Goal: Find specific page/section: Find specific page/section

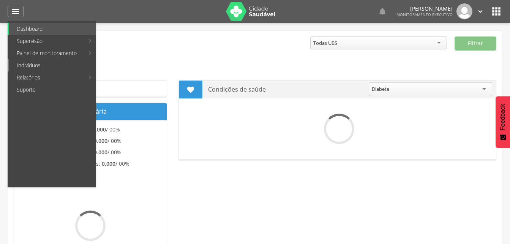
click at [28, 64] on link "Indivíduos" at bounding box center [52, 65] width 87 height 12
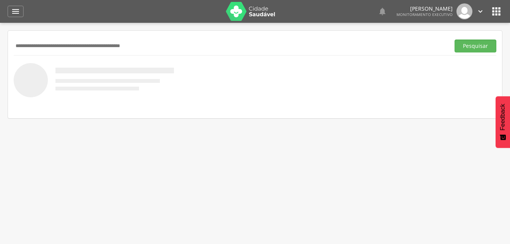
click at [42, 45] on input "text" at bounding box center [230, 45] width 433 height 13
drag, startPoint x: 472, startPoint y: 46, endPoint x: 270, endPoint y: 65, distance: 202.8
click at [470, 47] on button "Pesquisar" at bounding box center [475, 45] width 42 height 13
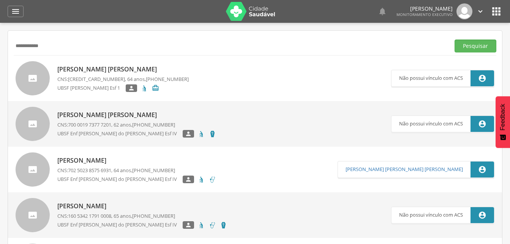
click at [47, 46] on input "**********" at bounding box center [230, 45] width 433 height 13
type input "**********"
drag, startPoint x: 470, startPoint y: 44, endPoint x: 280, endPoint y: 71, distance: 192.1
click at [469, 45] on button "Pesquisar" at bounding box center [475, 45] width 42 height 13
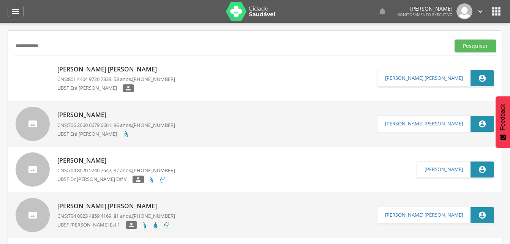
click at [118, 69] on p "[PERSON_NAME] [PERSON_NAME]" at bounding box center [116, 69] width 118 height 9
type input "**********"
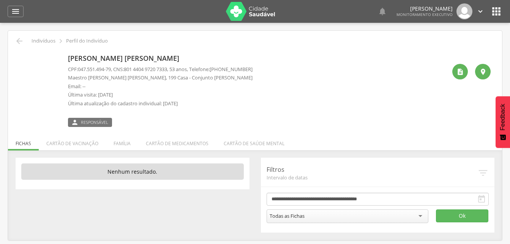
click at [117, 146] on li "Família" at bounding box center [122, 141] width 32 height 18
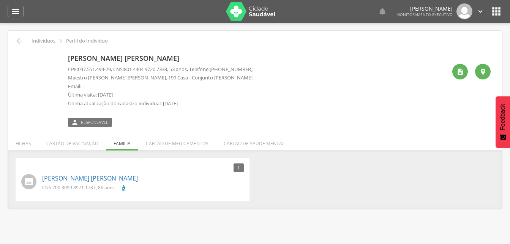
click at [362, 4] on div "  Lorem ipsum dolor sit amet, sed do eiusmod tempor incididunt ut labore et d…" at bounding box center [389, 11] width 189 height 16
click at [450, 22] on div "  Lorem ipsum dolor sit amet, sed do eiusmod tempor incididunt ut labore et d…" at bounding box center [266, 11] width 471 height 23
click at [449, 24] on div " Supervisão  Distritos  Ubs Coordenador: - Sumé / PB Intervalo de Tempo  Se…" at bounding box center [255, 145] width 510 height 244
drag, startPoint x: 503, startPoint y: 36, endPoint x: 506, endPoint y: 40, distance: 4.9
click at [506, 40] on div " Supervisão  Distritos  Ubs Coordenador: - Sumé / PB Intervalo de Tempo  Se…" at bounding box center [255, 145] width 510 height 244
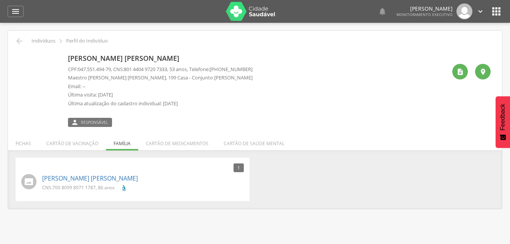
click at [506, 40] on div " Supervisão  Distritos  Ubs Coordenador: - Sumé / PB Intervalo de Tempo  Se…" at bounding box center [255, 145] width 510 height 244
